Goal: Share content

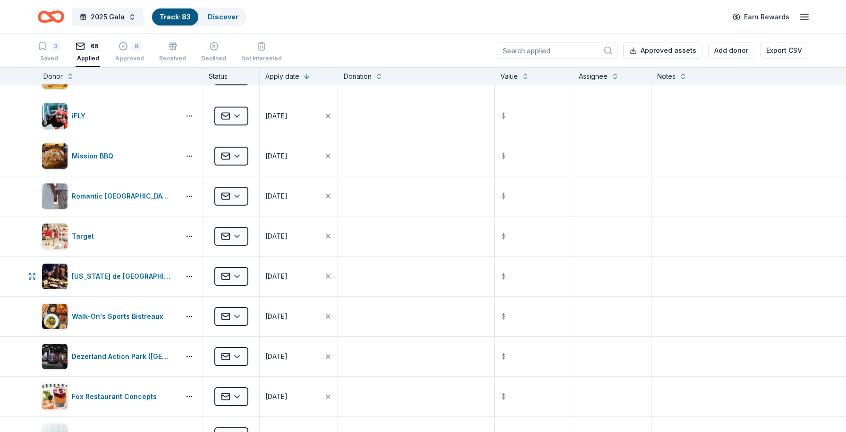
scroll to position [745, 0]
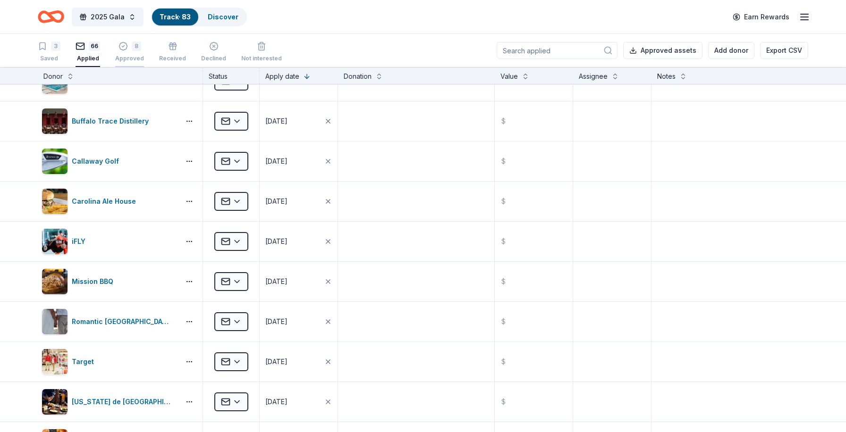
click at [127, 55] on div "Approved" at bounding box center [129, 59] width 29 height 8
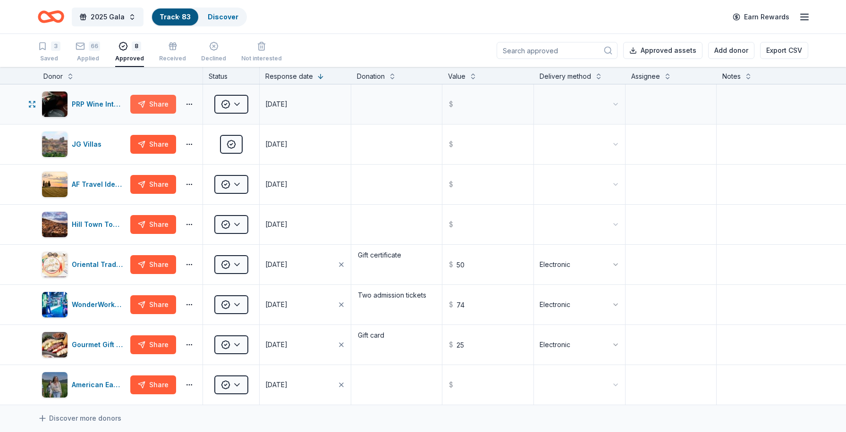
click at [149, 104] on button "Share" at bounding box center [153, 104] width 46 height 19
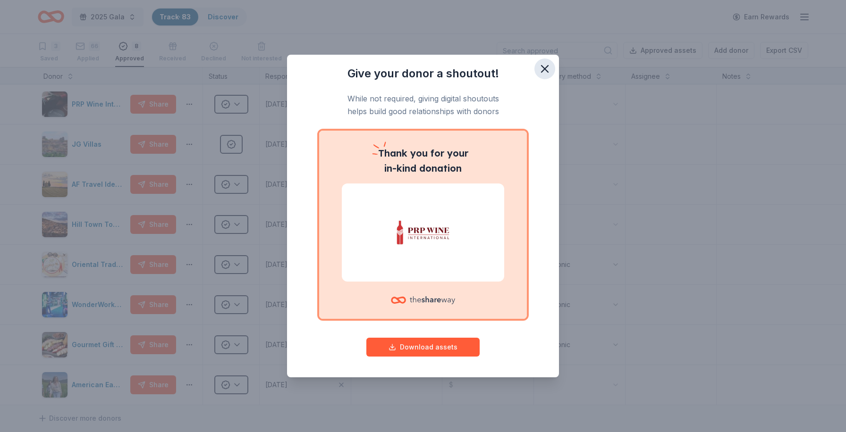
click at [546, 70] on icon "button" at bounding box center [544, 69] width 7 height 7
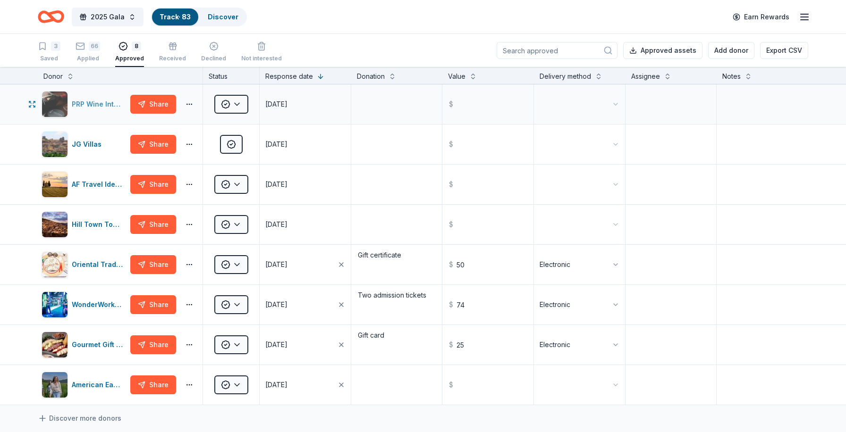
click at [82, 103] on div "PRP Wine International" at bounding box center [99, 104] width 55 height 11
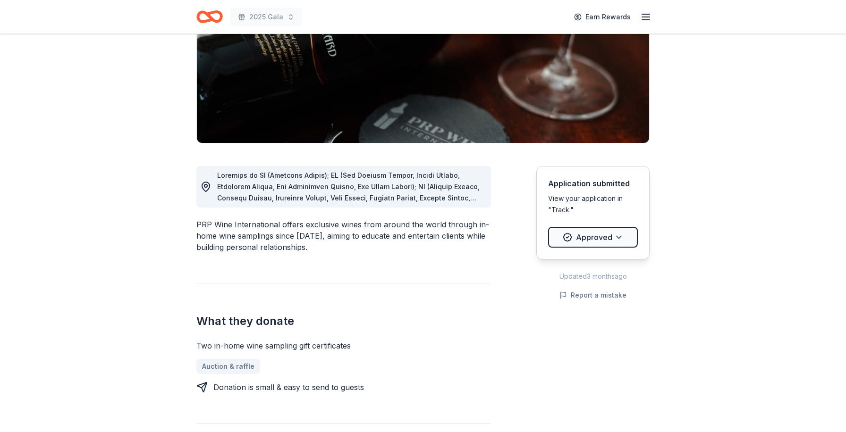
scroll to position [160, 0]
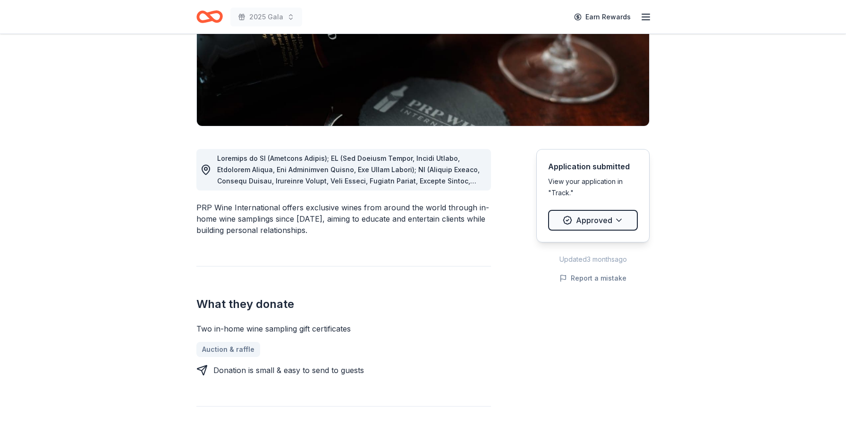
drag, startPoint x: 323, startPoint y: 231, endPoint x: 213, endPoint y: 218, distance: 111.2
click at [213, 218] on div "PRP Wine International offers exclusive wines from around the world through in-…" at bounding box center [343, 219] width 294 height 34
click at [310, 232] on div "PRP Wine International offers exclusive wines from around the world through in-…" at bounding box center [343, 219] width 294 height 34
click at [308, 232] on div "PRP Wine International offers exclusive wines from around the world through in-…" at bounding box center [343, 219] width 294 height 34
click at [302, 232] on div "PRP Wine International offers exclusive wines from around the world through in-…" at bounding box center [343, 219] width 294 height 34
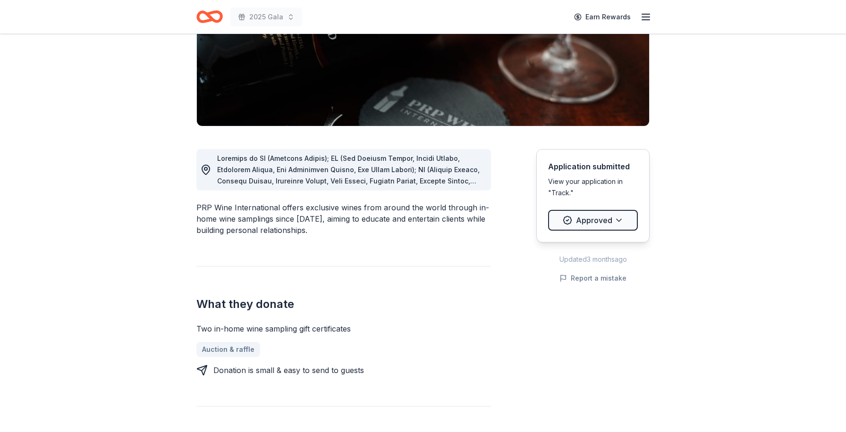
click at [302, 232] on div "PRP Wine International offers exclusive wines from around the world through in-…" at bounding box center [343, 219] width 294 height 34
drag, startPoint x: 307, startPoint y: 229, endPoint x: 204, endPoint y: 220, distance: 103.8
click at [204, 220] on div "PRP Wine International offers exclusive wines from around the world through in-…" at bounding box center [343, 219] width 294 height 34
drag, startPoint x: 196, startPoint y: 205, endPoint x: 279, endPoint y: 216, distance: 84.3
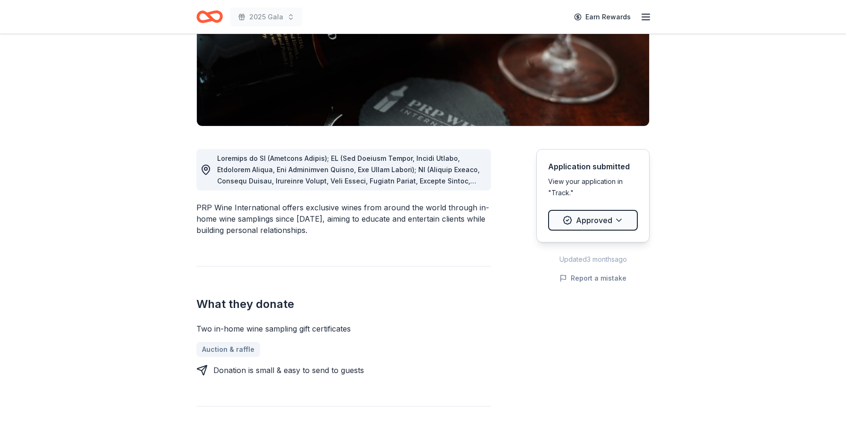
click at [279, 216] on div "PRP Wine International offers exclusive wines from around the world through in-…" at bounding box center [343, 219] width 294 height 34
click at [318, 247] on div "PRP Wine International offers exclusive wines from around the world through in-…" at bounding box center [343, 419] width 294 height 587
drag, startPoint x: 311, startPoint y: 230, endPoint x: 219, endPoint y: 226, distance: 91.7
click at [219, 226] on div "PRP Wine International offers exclusive wines from around the world through in-…" at bounding box center [343, 219] width 294 height 34
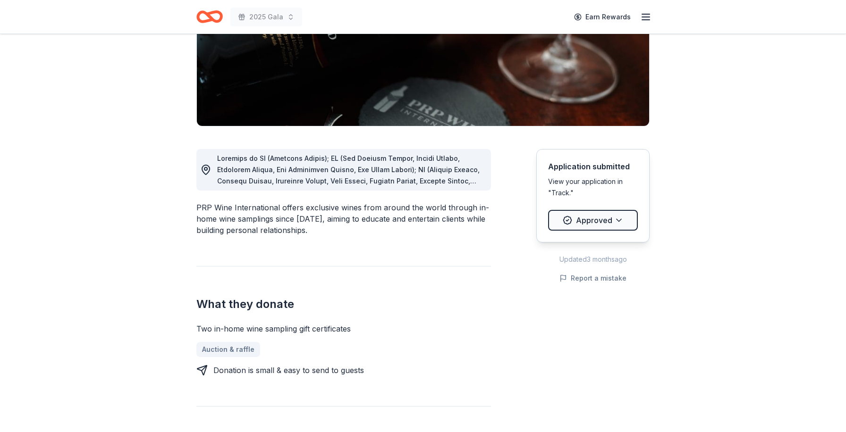
click at [219, 226] on div "PRP Wine International offers exclusive wines from around the world through in-…" at bounding box center [343, 219] width 294 height 34
click at [197, 205] on div "PRP Wine International offers exclusive wines from around the world through in-…" at bounding box center [343, 219] width 294 height 34
